Goal: Task Accomplishment & Management: Use online tool/utility

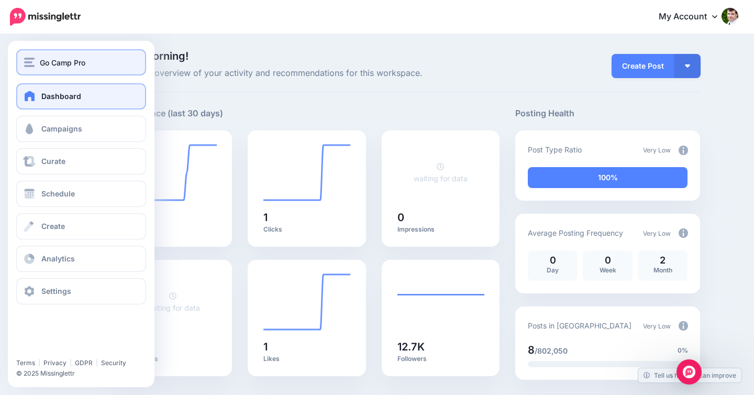
click at [36, 63] on div "Go Camp Pro" at bounding box center [81, 63] width 114 height 12
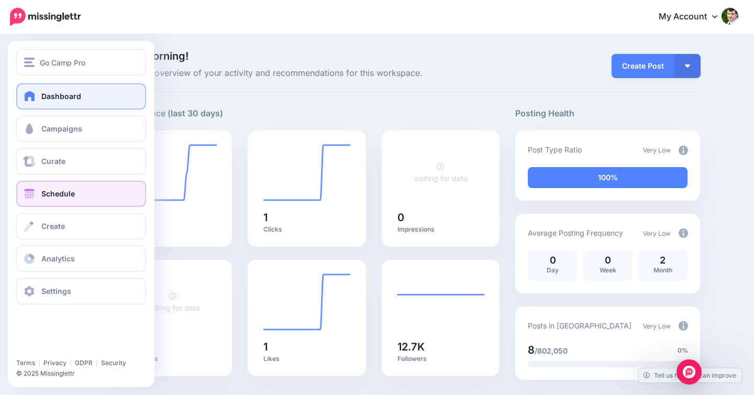
click at [51, 194] on span "Schedule" at bounding box center [58, 193] width 34 height 9
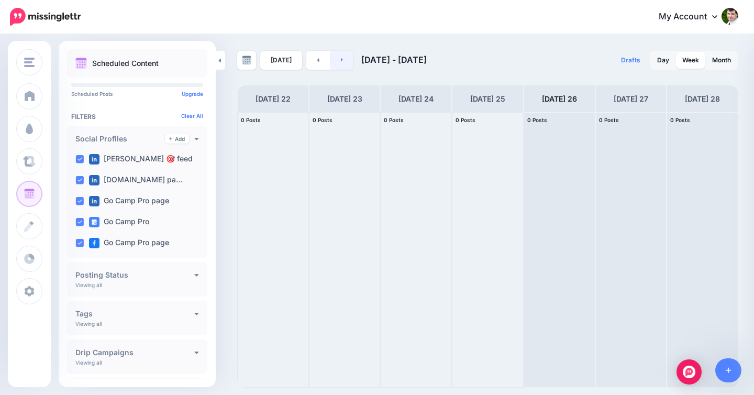
click at [341, 58] on icon at bounding box center [342, 60] width 3 height 6
